Goal: Entertainment & Leisure: Consume media (video, audio)

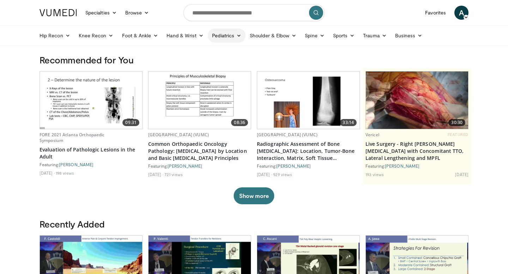
click at [236, 32] on link "Pediatrics" at bounding box center [227, 36] width 38 height 14
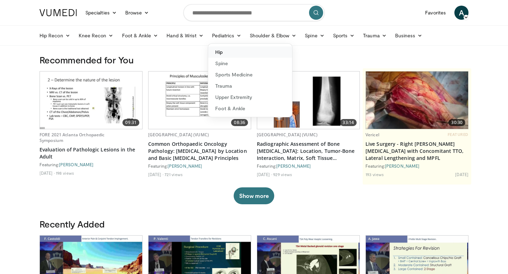
click at [217, 54] on link "Hip" at bounding box center [250, 52] width 84 height 11
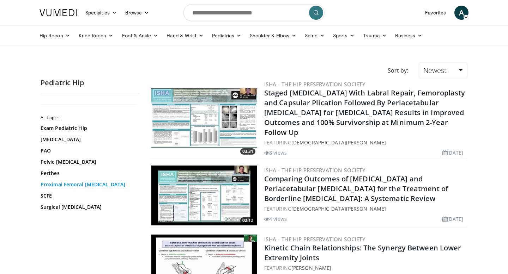
click at [81, 187] on link "Proximal Femoral [MEDICAL_DATA]" at bounding box center [88, 184] width 95 height 7
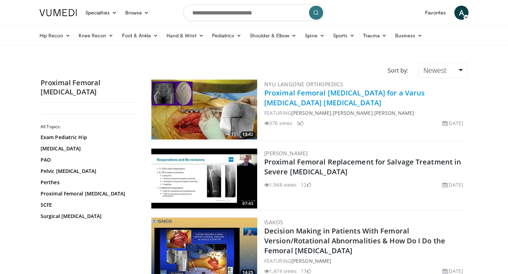
click at [306, 90] on link "Proximal Femoral Osteotomy for a Varus Femoral Neck Malunion" at bounding box center [344, 97] width 160 height 19
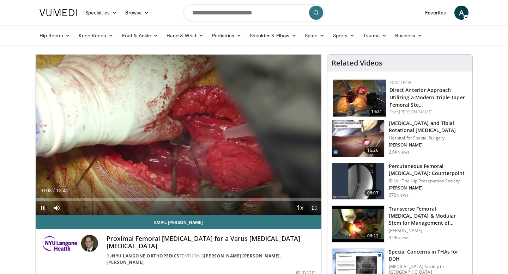
click at [315, 209] on span "Video Player" at bounding box center [314, 208] width 14 height 14
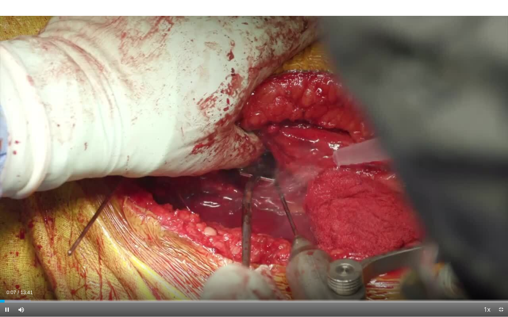
click at [482, 272] on video-js "**********" at bounding box center [254, 158] width 508 height 317
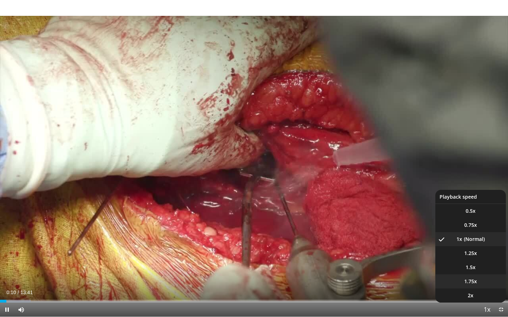
click at [479, 274] on li "1.75x" at bounding box center [470, 282] width 71 height 14
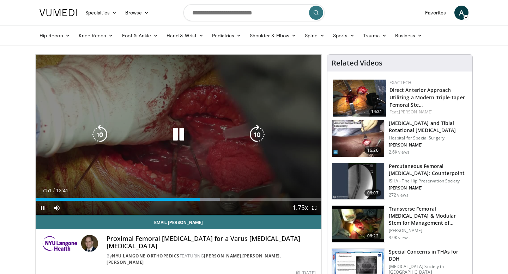
click at [217, 109] on div "10 seconds Tap to unmute" at bounding box center [179, 135] width 286 height 160
